Goal: Check status: Check status

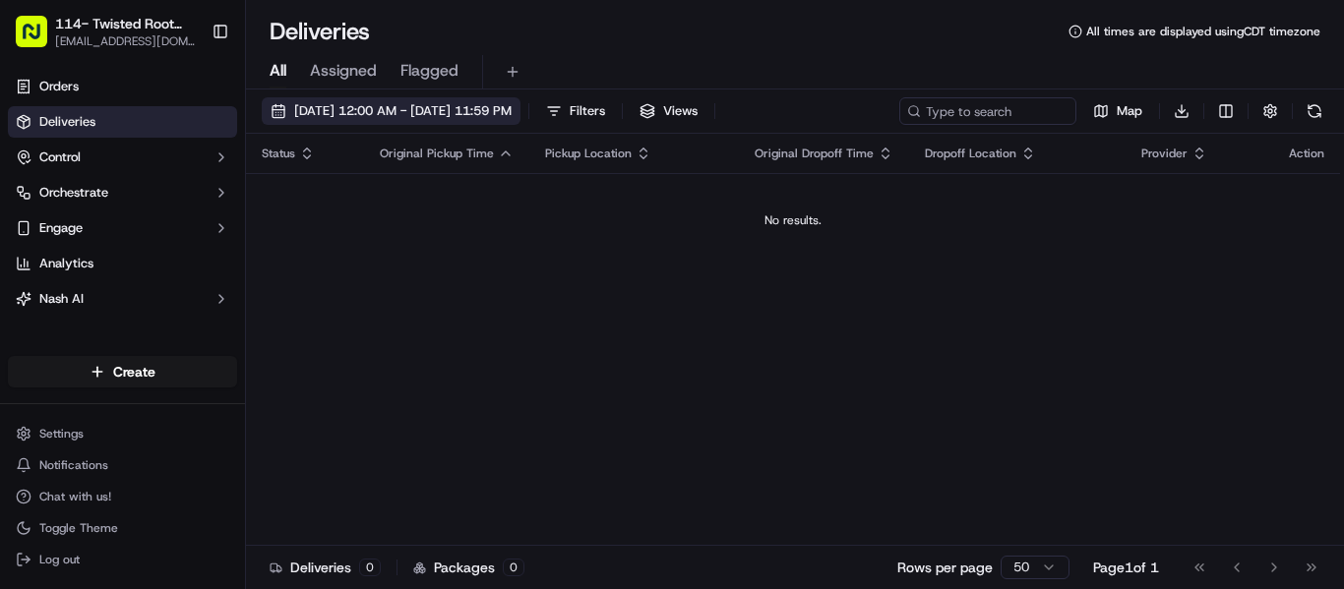
click at [432, 117] on span "[DATE] 12:00 AM - [DATE] 11:59 PM" at bounding box center [402, 111] width 217 height 18
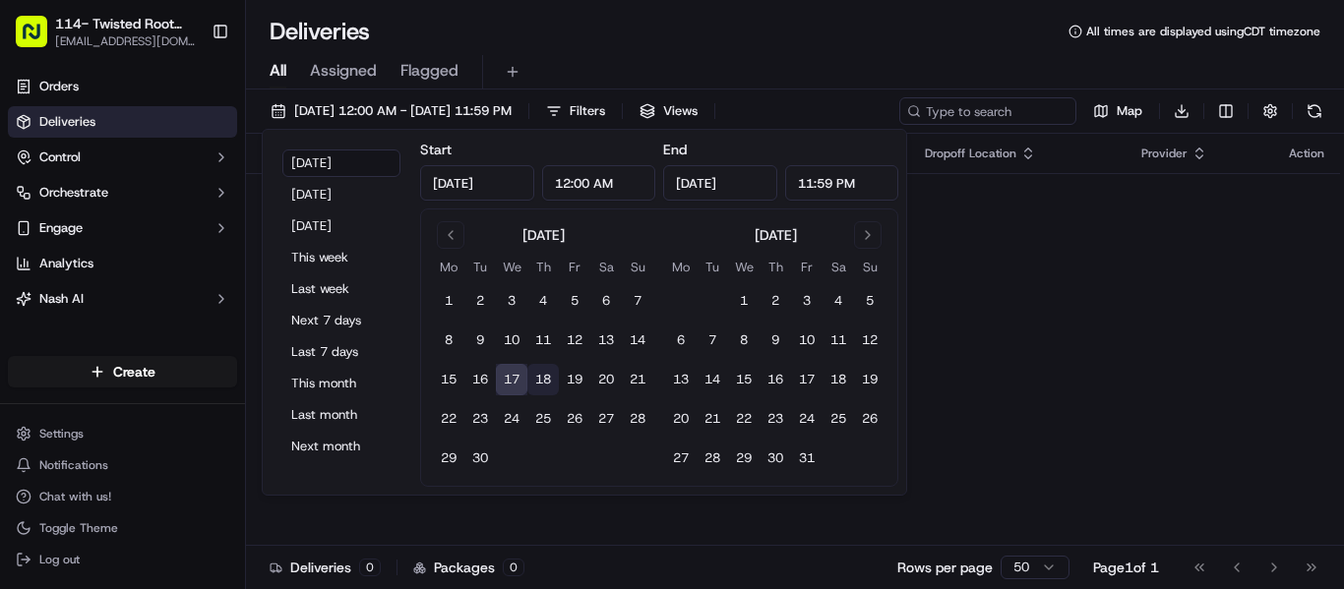
click at [538, 384] on button "18" at bounding box center [542, 379] width 31 height 31
type input "[DATE]"
click at [1054, 355] on div "Status Original Pickup Time Pickup Location Original Dropoff Time Dropoff Locat…" at bounding box center [793, 340] width 1094 height 412
